Goal: Check status

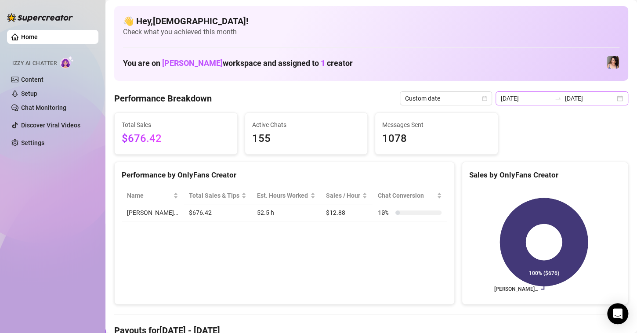
click at [612, 100] on div "[DATE] [DATE]" at bounding box center [561, 98] width 133 height 14
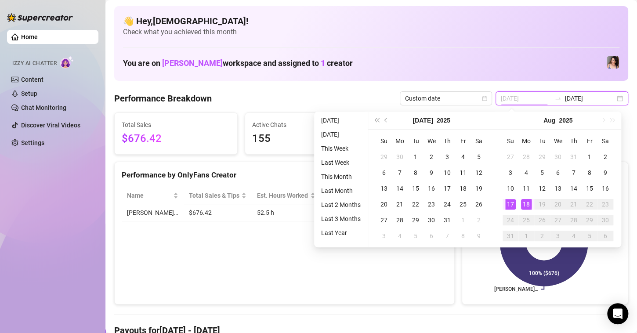
type input "[DATE]"
click at [529, 204] on div "18" at bounding box center [526, 204] width 11 height 11
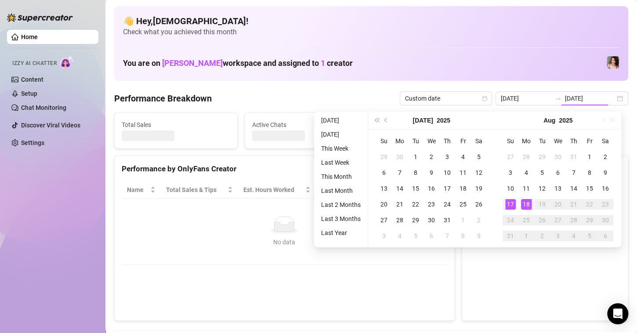
type input "[DATE]"
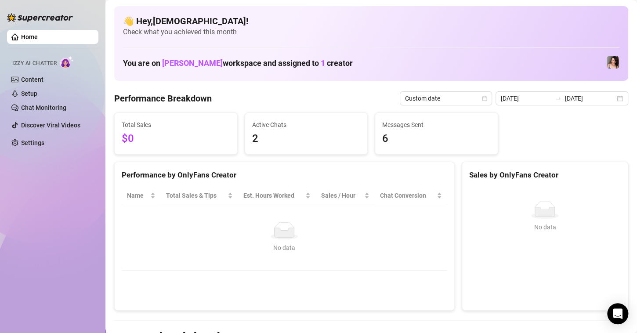
click at [616, 101] on div "[DATE] [DATE]" at bounding box center [561, 98] width 133 height 14
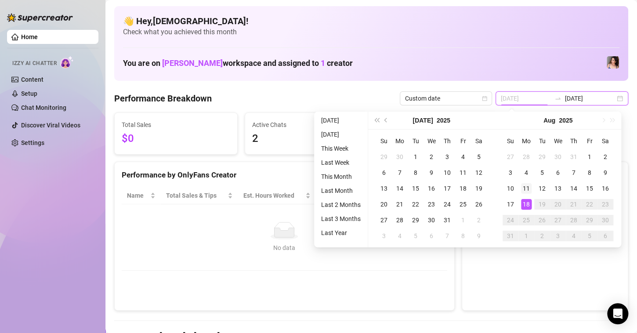
type input "[DATE]"
click at [529, 190] on div "11" at bounding box center [526, 188] width 11 height 11
type input "[DATE]"
click at [511, 202] on div "17" at bounding box center [510, 204] width 11 height 11
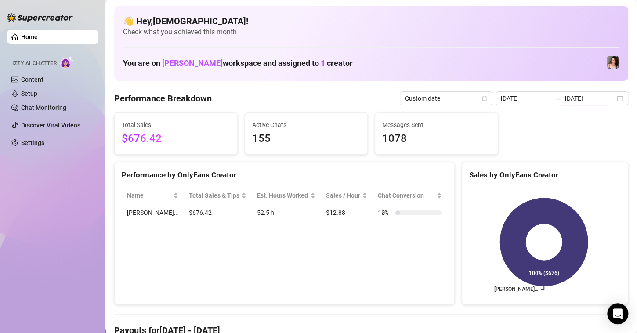
type input "[DATE]"
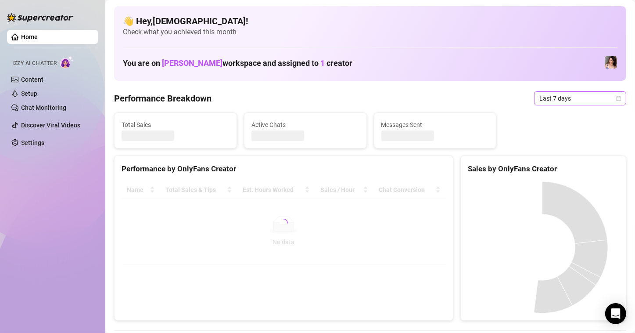
click at [548, 98] on span "Last 7 days" at bounding box center [581, 98] width 82 height 13
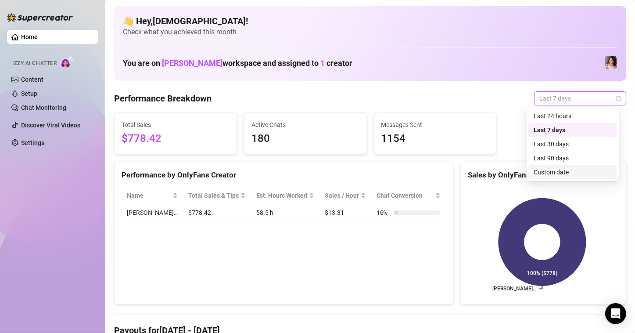
click at [550, 177] on div "Custom date" at bounding box center [573, 172] width 89 height 14
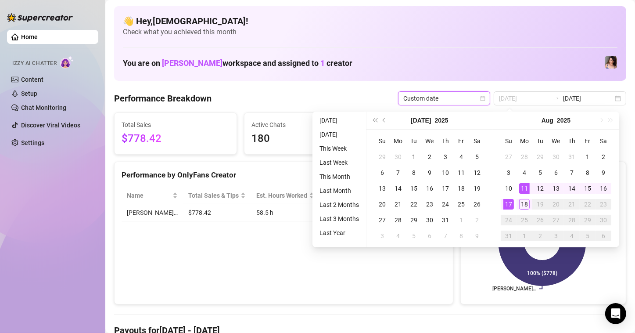
type input "[DATE]"
click at [524, 186] on div "11" at bounding box center [524, 188] width 11 height 11
click at [504, 205] on div "17" at bounding box center [509, 204] width 11 height 11
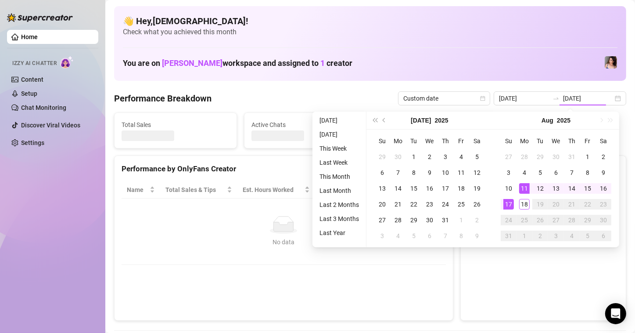
type input "[DATE]"
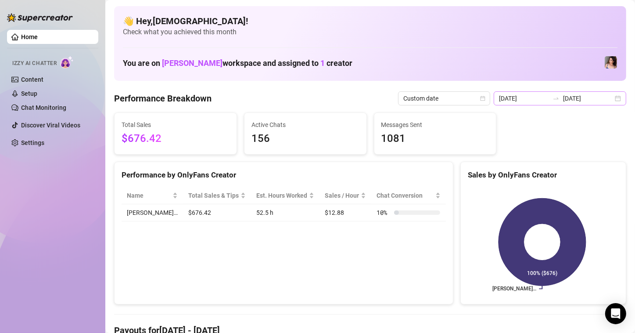
click at [611, 97] on div "[DATE] [DATE]" at bounding box center [560, 98] width 133 height 14
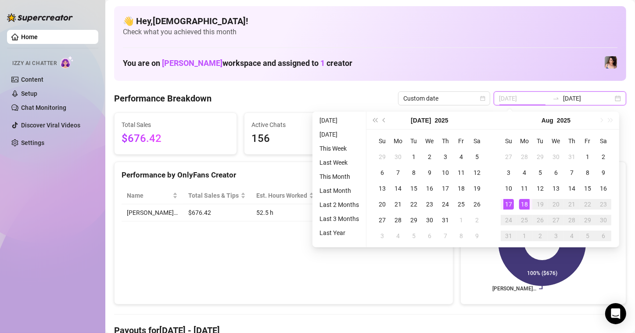
type input "[DATE]"
click at [512, 204] on div "17" at bounding box center [509, 204] width 11 height 11
type input "[DATE]"
click at [522, 205] on div "18" at bounding box center [524, 204] width 11 height 11
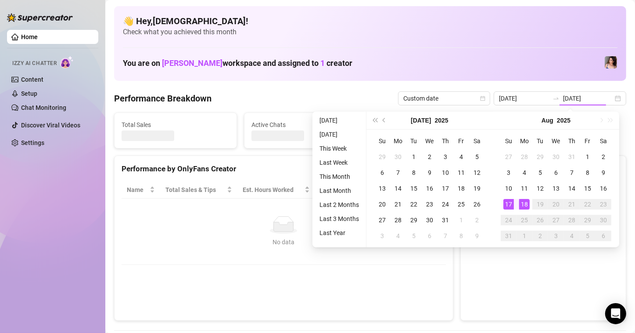
type input "[DATE]"
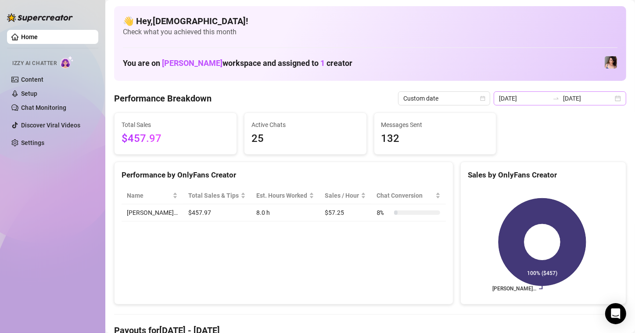
click at [612, 100] on div "2025-08-17 2025-08-18" at bounding box center [560, 98] width 133 height 14
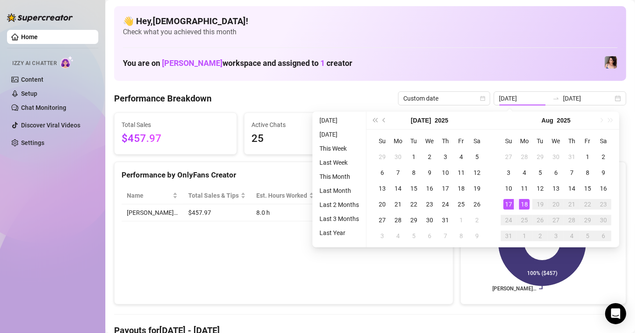
click at [525, 203] on div "18" at bounding box center [524, 204] width 11 height 11
type input "[DATE]"
click at [524, 204] on div "18" at bounding box center [524, 204] width 11 height 11
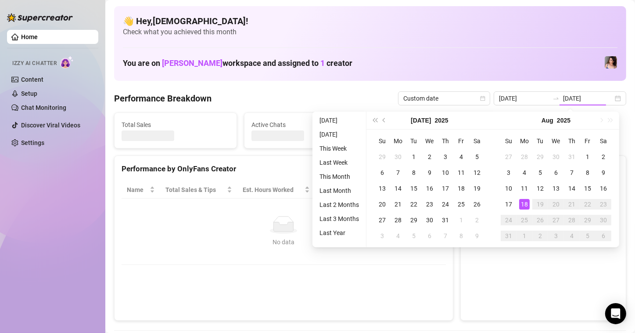
type input "[DATE]"
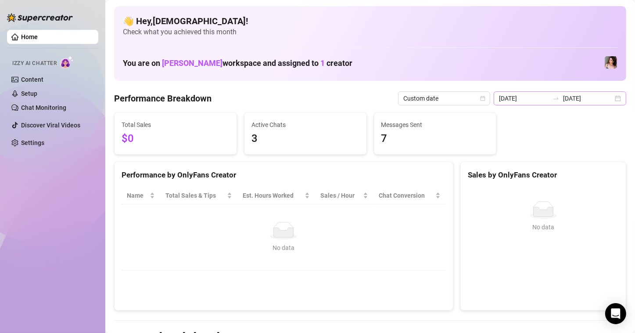
click at [610, 100] on div "[DATE] [DATE]" at bounding box center [560, 98] width 133 height 14
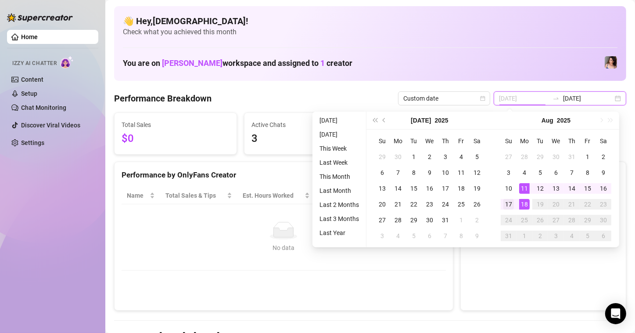
type input "[DATE]"
click at [512, 203] on div "17" at bounding box center [509, 204] width 11 height 11
click at [527, 205] on div "18" at bounding box center [524, 204] width 11 height 11
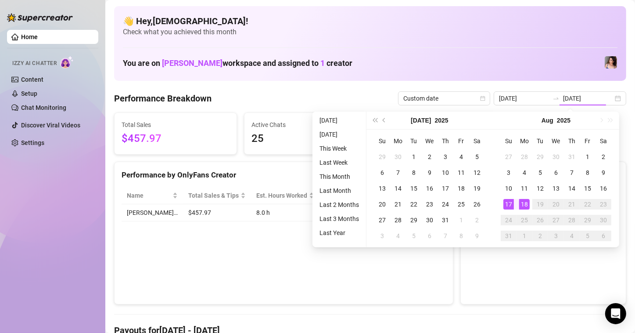
type input "[DATE]"
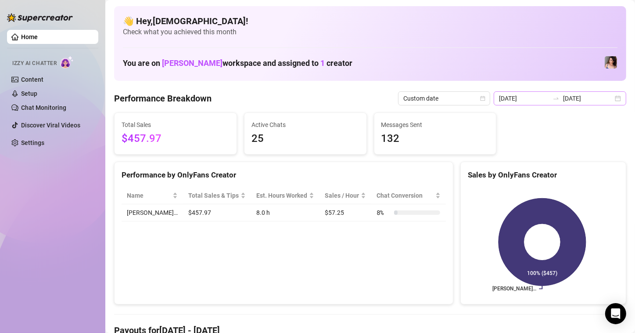
click at [596, 103] on div "2025-08-17 2025-08-18" at bounding box center [560, 98] width 133 height 14
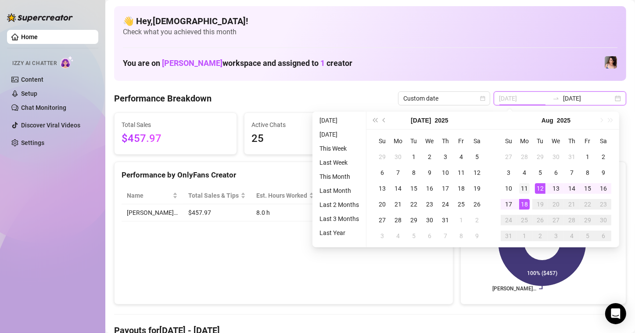
type input "[DATE]"
drag, startPoint x: 526, startPoint y: 188, endPoint x: 553, endPoint y: 183, distance: 27.7
click at [525, 188] on div "11" at bounding box center [524, 188] width 11 height 11
type input "2025-08-16"
click at [604, 184] on div "16" at bounding box center [603, 188] width 11 height 11
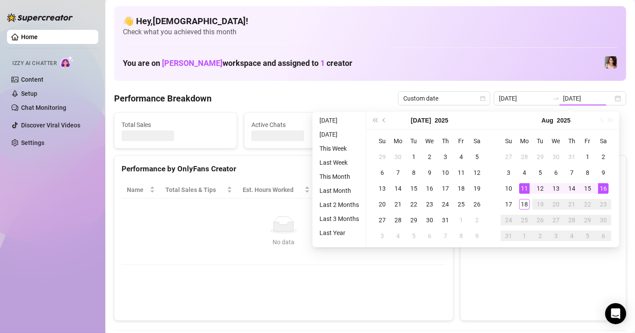
type input "[DATE]"
type input "2025-08-16"
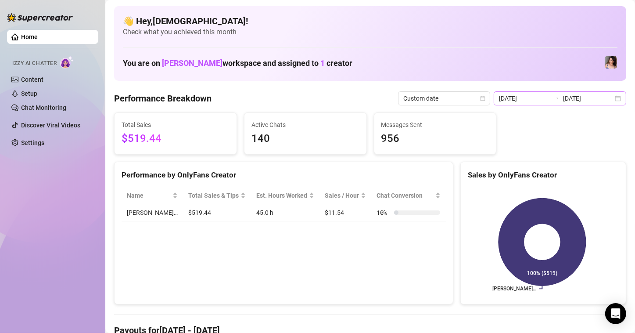
click at [610, 99] on div "2025-08-11 2025-08-16" at bounding box center [560, 98] width 133 height 14
click at [614, 97] on div "2025-08-11 2025-08-16" at bounding box center [560, 98] width 133 height 14
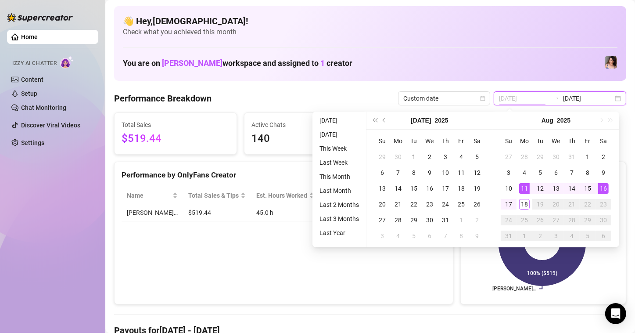
type input "[DATE]"
drag, startPoint x: 526, startPoint y: 189, endPoint x: 519, endPoint y: 196, distance: 10.3
click at [526, 188] on div "11" at bounding box center [524, 188] width 11 height 11
type input "[DATE]"
click at [512, 205] on div "17" at bounding box center [509, 204] width 11 height 11
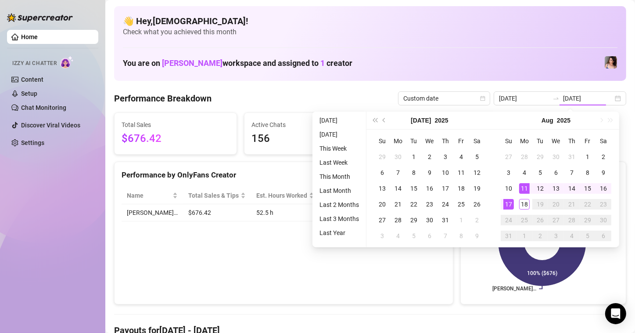
type input "[DATE]"
